Goal: Find specific page/section: Find specific page/section

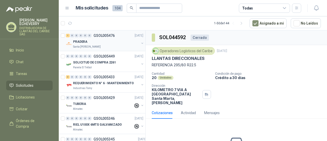
click at [123, 42] on div "PRADERA" at bounding box center [106, 42] width 66 height 6
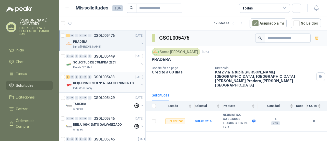
click at [120, 81] on p "REQUERIMIENTO N° 6 - MANTENIMIENTO" at bounding box center [103, 83] width 61 height 5
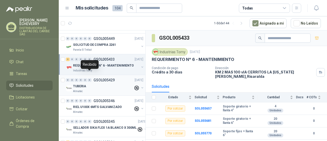
scroll to position [26, 0]
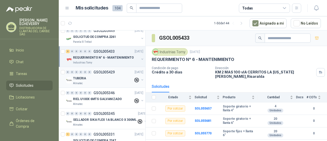
click at [97, 79] on div "TUBERIA" at bounding box center [103, 78] width 60 height 6
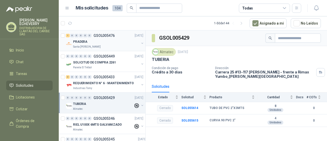
click at [109, 45] on div "Santa [PERSON_NAME]" at bounding box center [106, 47] width 66 height 4
